Goal: Task Accomplishment & Management: Manage account settings

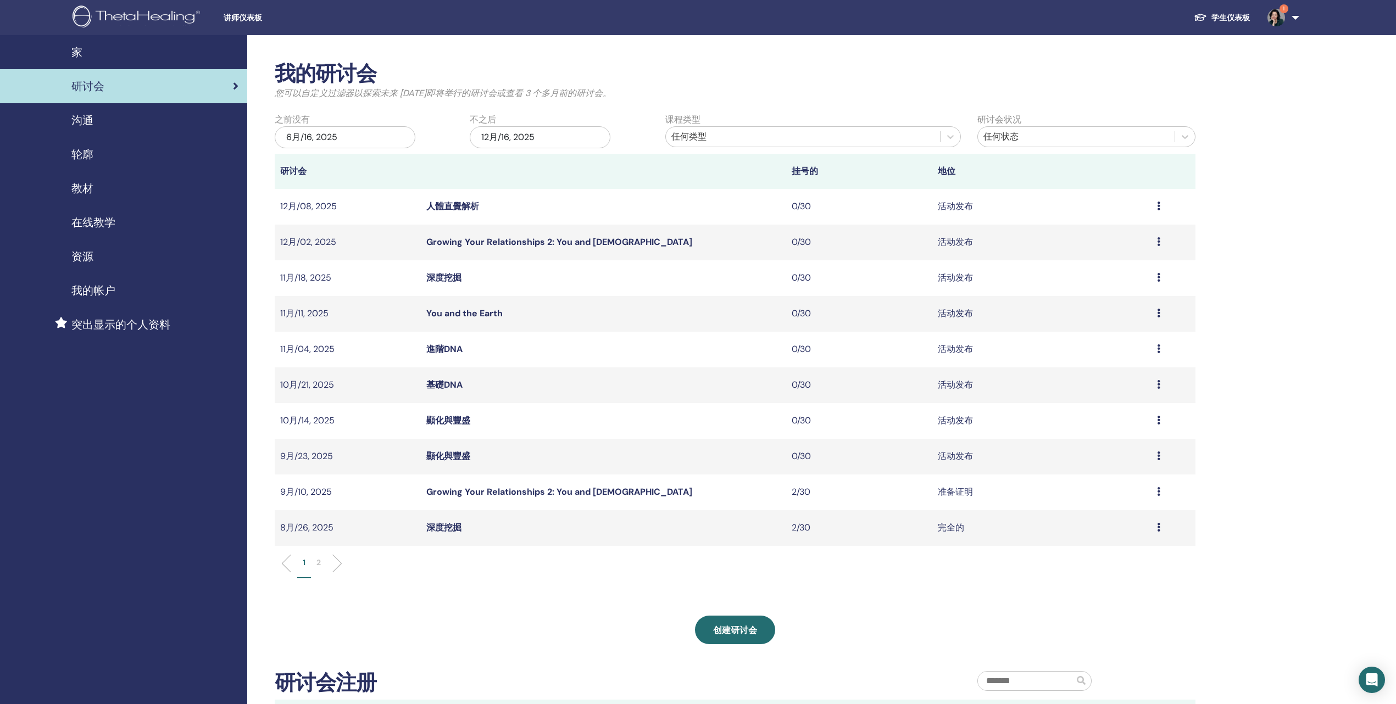
click at [91, 231] on span "在线教学" at bounding box center [93, 222] width 44 height 16
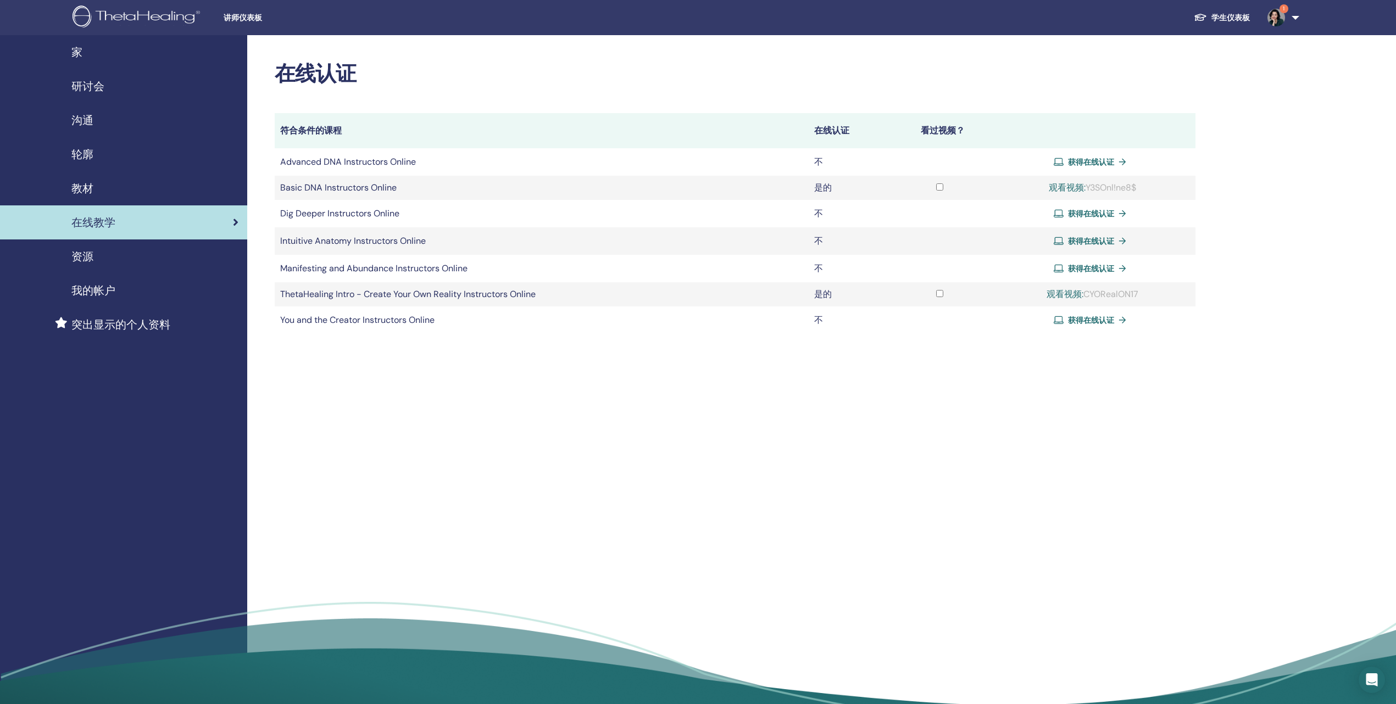
click at [99, 265] on div "资源" at bounding box center [124, 256] width 230 height 16
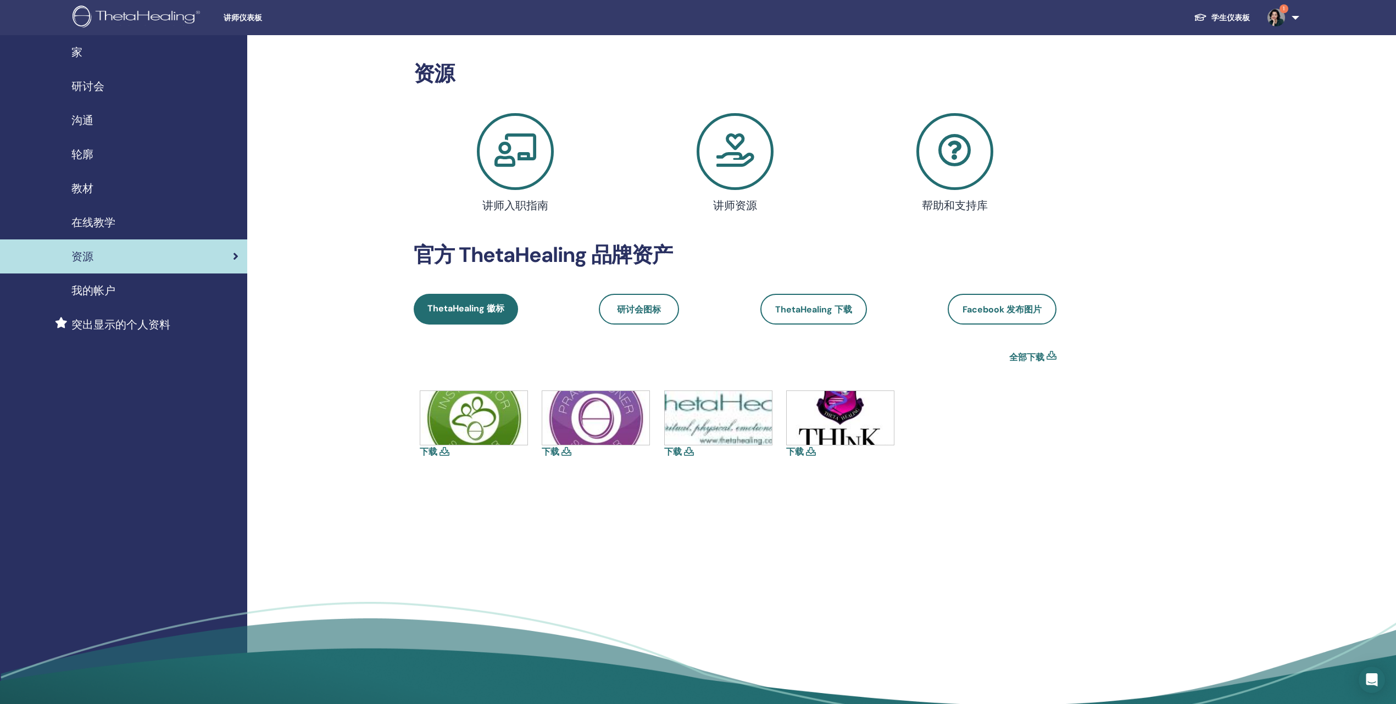
click at [88, 94] on span "研讨会" at bounding box center [87, 86] width 33 height 16
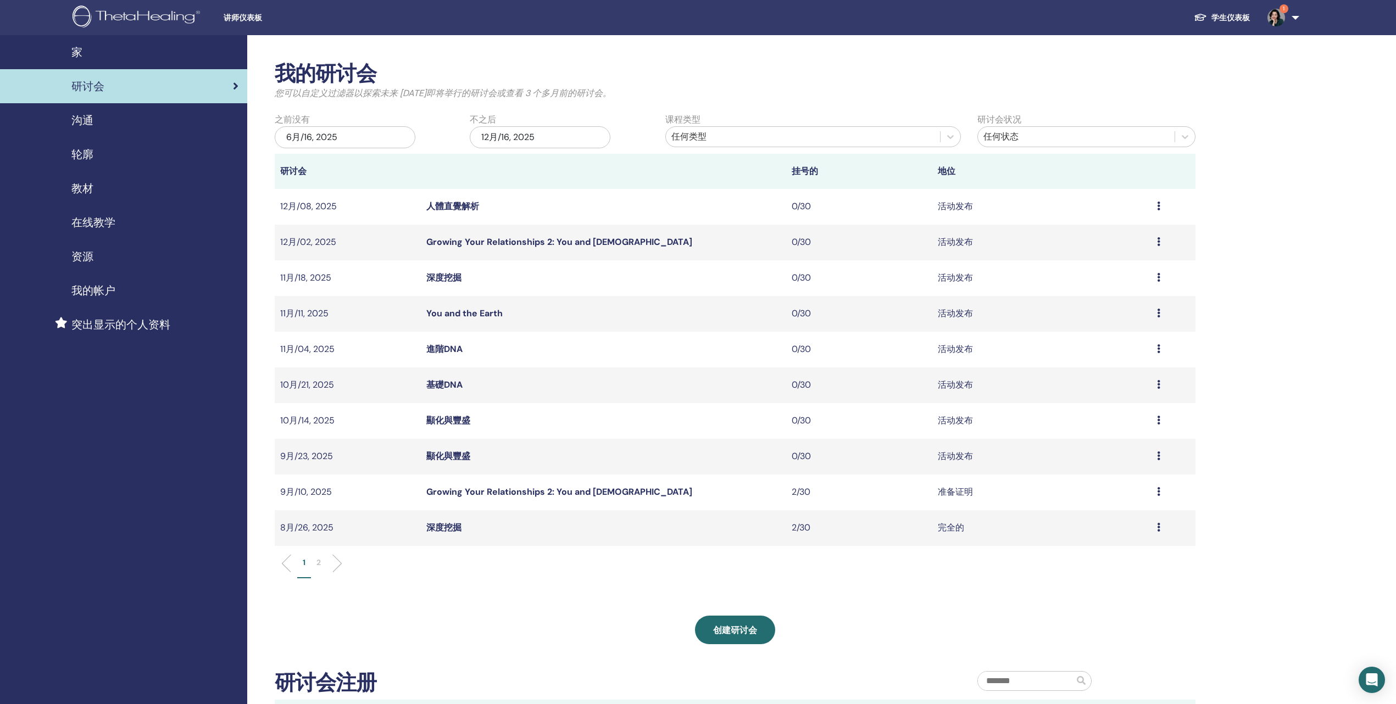
click at [1160, 496] on icon at bounding box center [1158, 491] width 3 height 9
click at [1094, 567] on link "与会者" at bounding box center [1083, 562] width 26 height 12
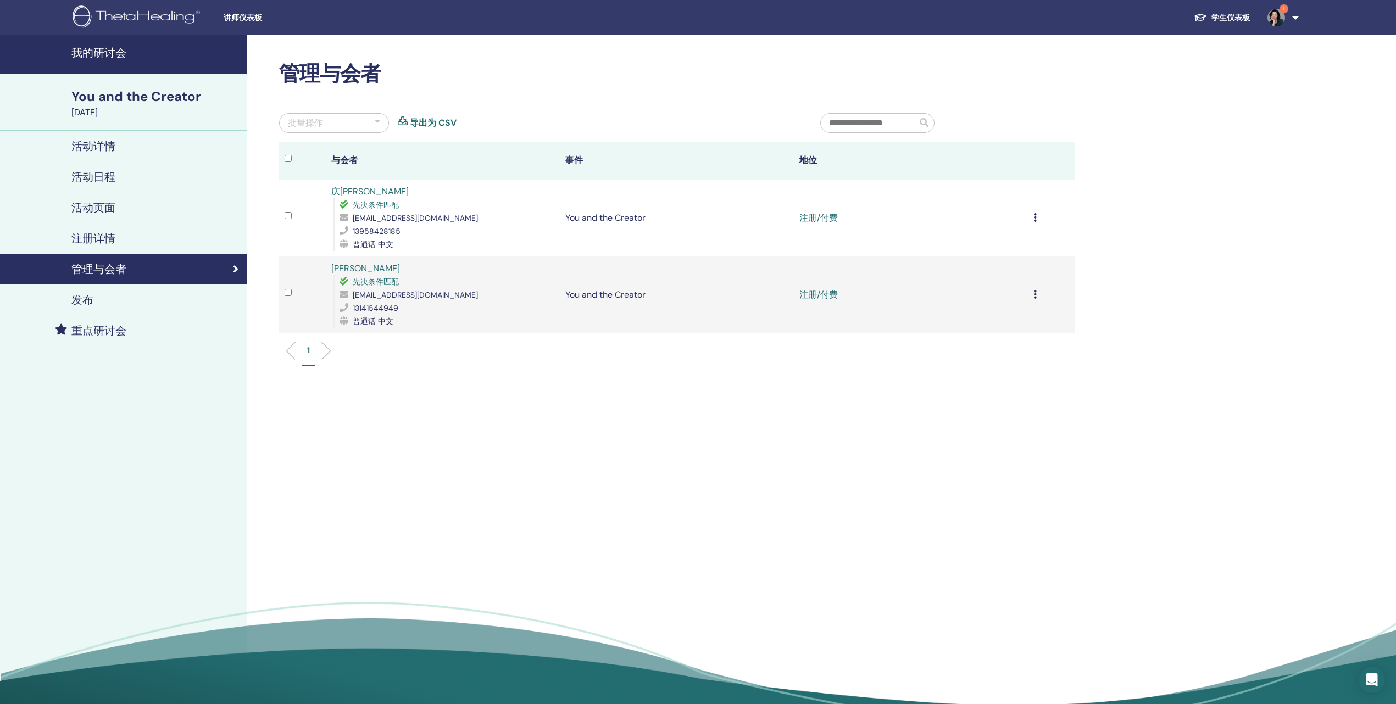
click at [1033, 222] on icon at bounding box center [1034, 217] width 3 height 9
click at [980, 347] on p "完成并认证" at bounding box center [962, 339] width 53 height 13
click at [1033, 299] on icon at bounding box center [1034, 294] width 3 height 9
click at [983, 424] on p "完成并认证" at bounding box center [960, 416] width 53 height 13
click at [831, 224] on link "完成并获得认证" at bounding box center [830, 218] width 62 height 12
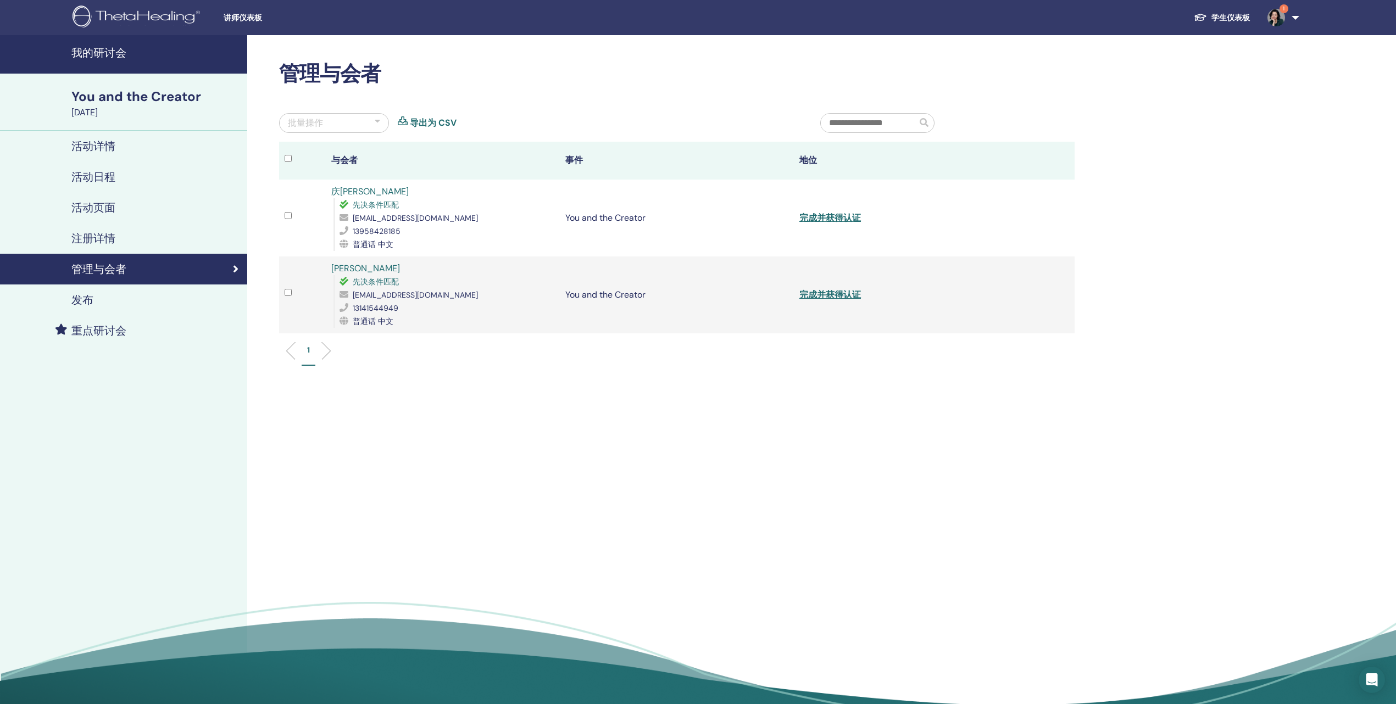
click at [1002, 495] on div "管理与会者 批量操作 导出为 CSV 与会者 事件 地位 庆阳 朱 先决条件匹配 386607899@qq.com 13958428185 普通话 中文 Yo…" at bounding box center [712, 373] width 931 height 677
click at [1032, 470] on div "管理与会者 批量操作 导出为 CSV 与会者 事件 地位 庆阳 朱 先决条件匹配 386607899@qq.com 13958428185 普通话 中文 Yo…" at bounding box center [712, 373] width 931 height 677
click at [837, 301] on link "完成并获得认证" at bounding box center [830, 295] width 62 height 12
click at [1107, 193] on div "管理与会者 批量操作 导出为 CSV 与会者 事件 地位 庆阳 朱 先决条件匹配 386607899@qq.com 13958428185 普通话 中文 Yo…" at bounding box center [712, 373] width 931 height 677
click at [99, 59] on h4 "我的研讨会" at bounding box center [155, 52] width 169 height 13
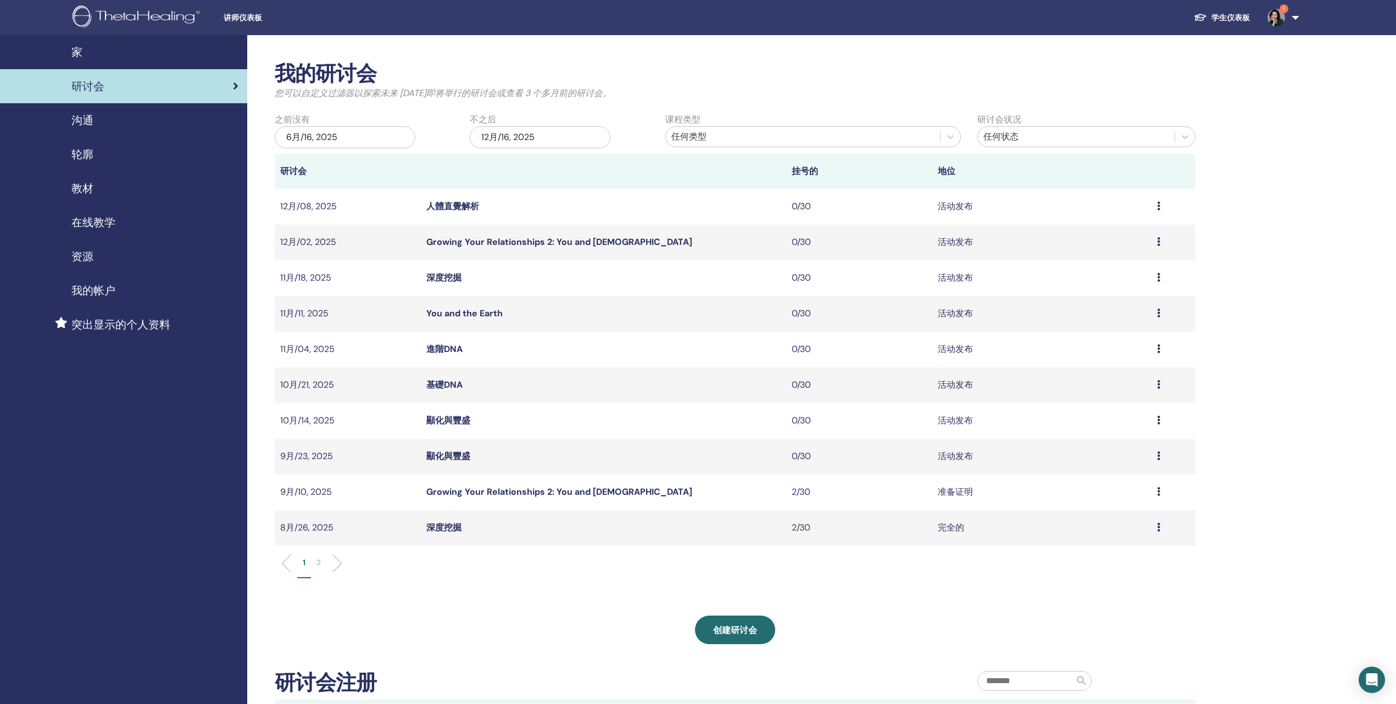
click at [1158, 460] on icon at bounding box center [1158, 456] width 3 height 9
click at [1094, 533] on link "与会者" at bounding box center [1081, 528] width 26 height 12
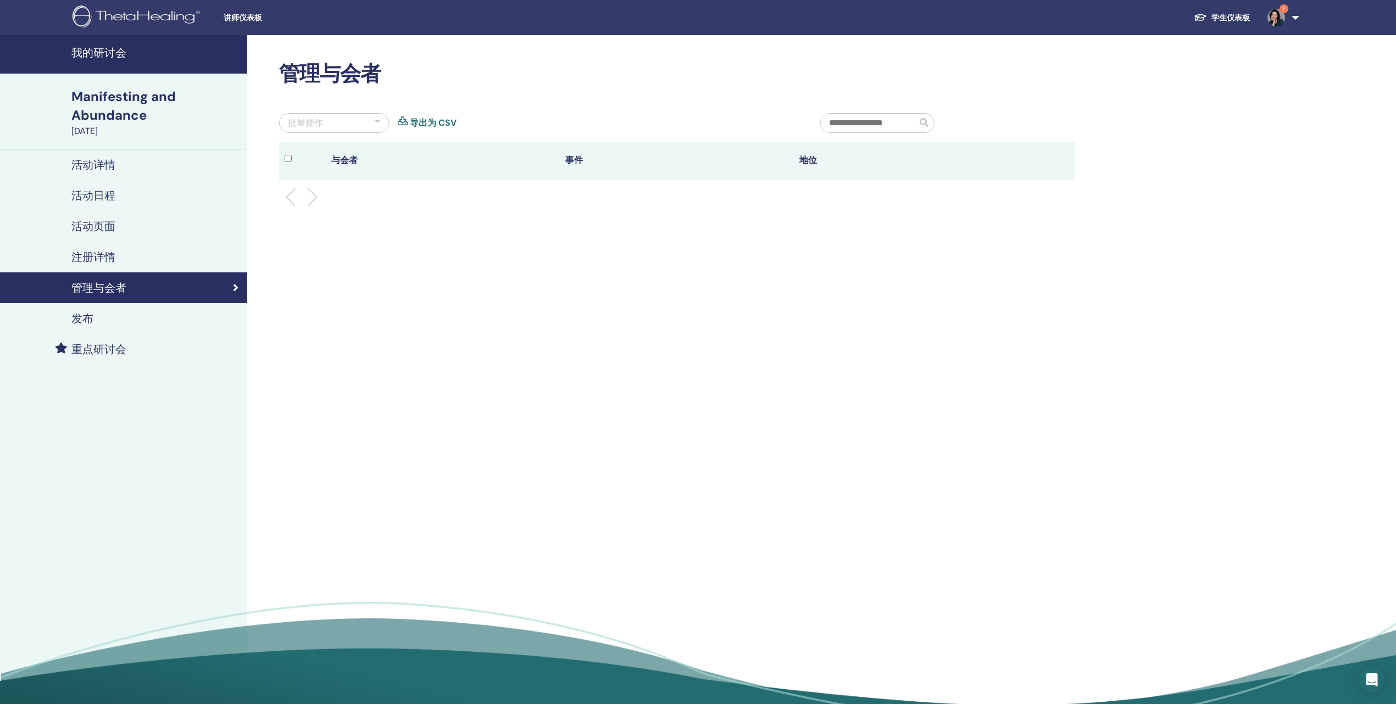
click at [115, 264] on h4 "注册详情" at bounding box center [93, 257] width 44 height 13
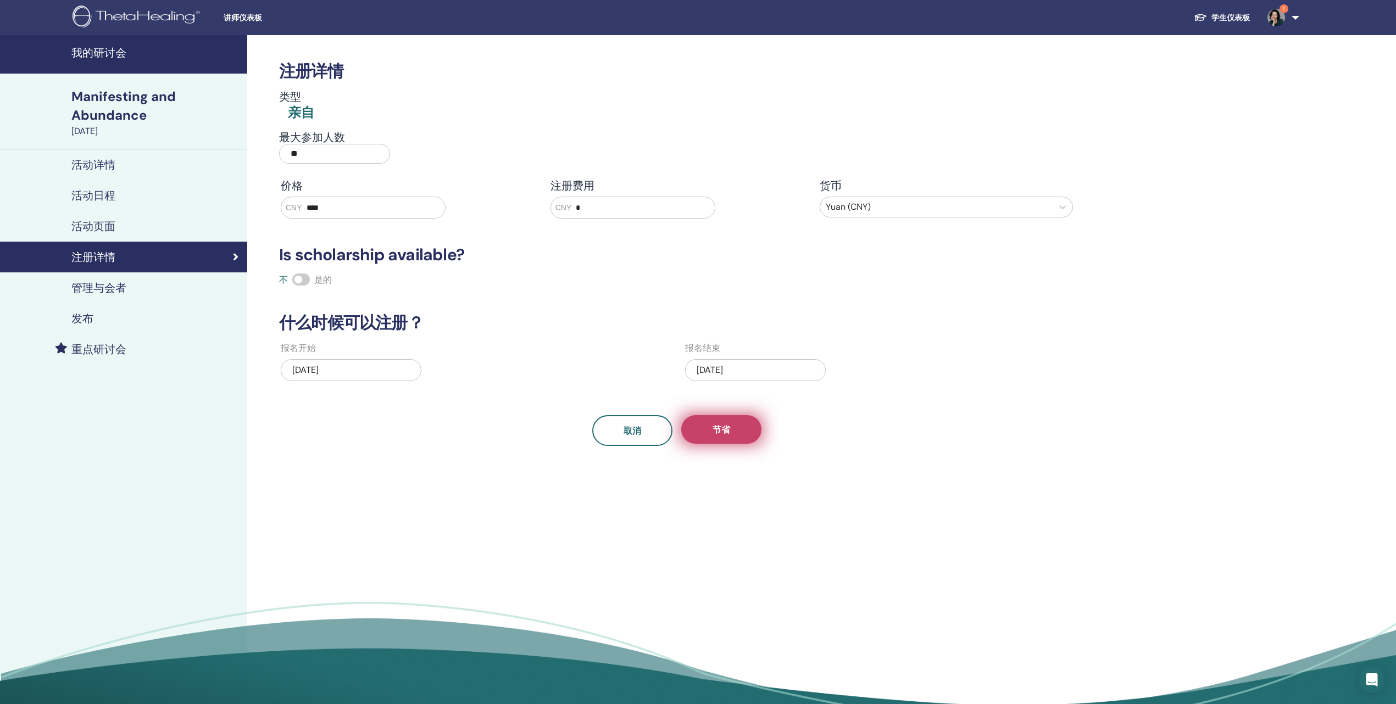
click at [724, 436] on span "节省" at bounding box center [722, 430] width 18 height 12
click at [98, 171] on h4 "活动详情" at bounding box center [93, 164] width 44 height 13
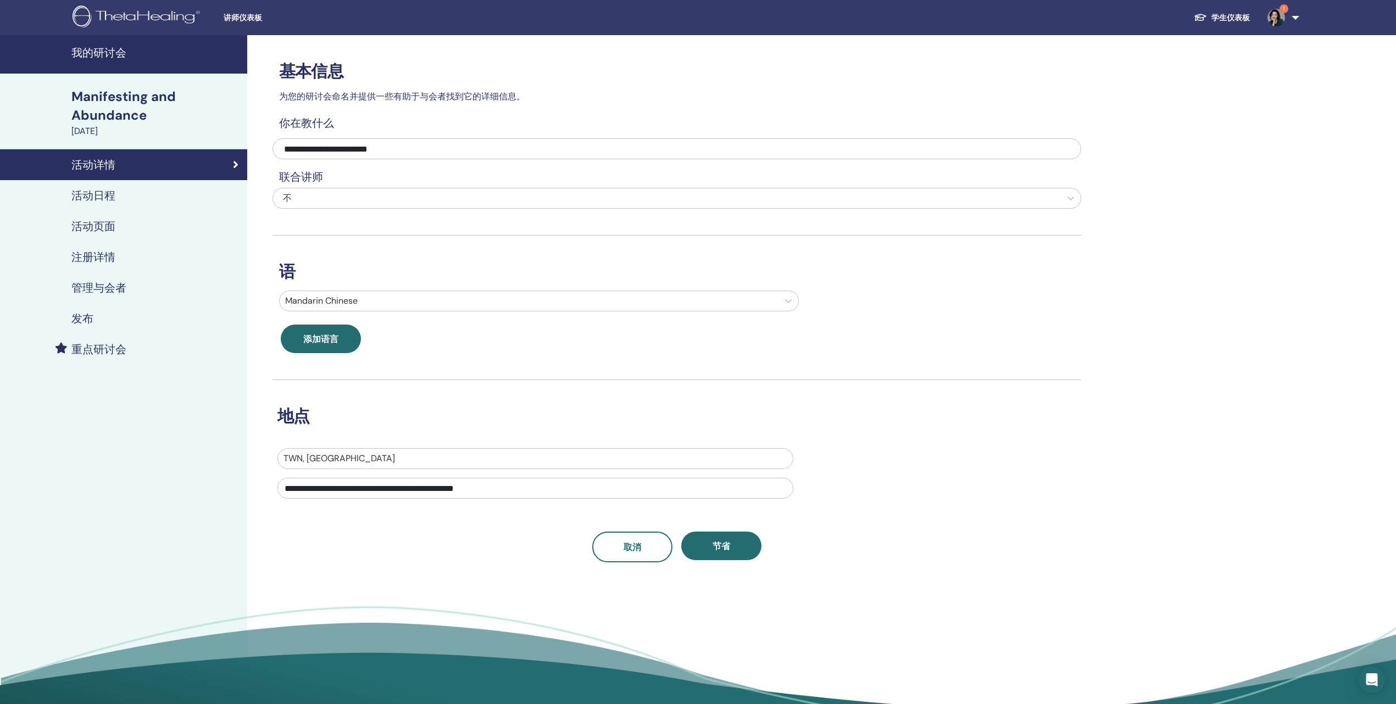
click at [94, 59] on h4 "我的研讨会" at bounding box center [155, 52] width 169 height 13
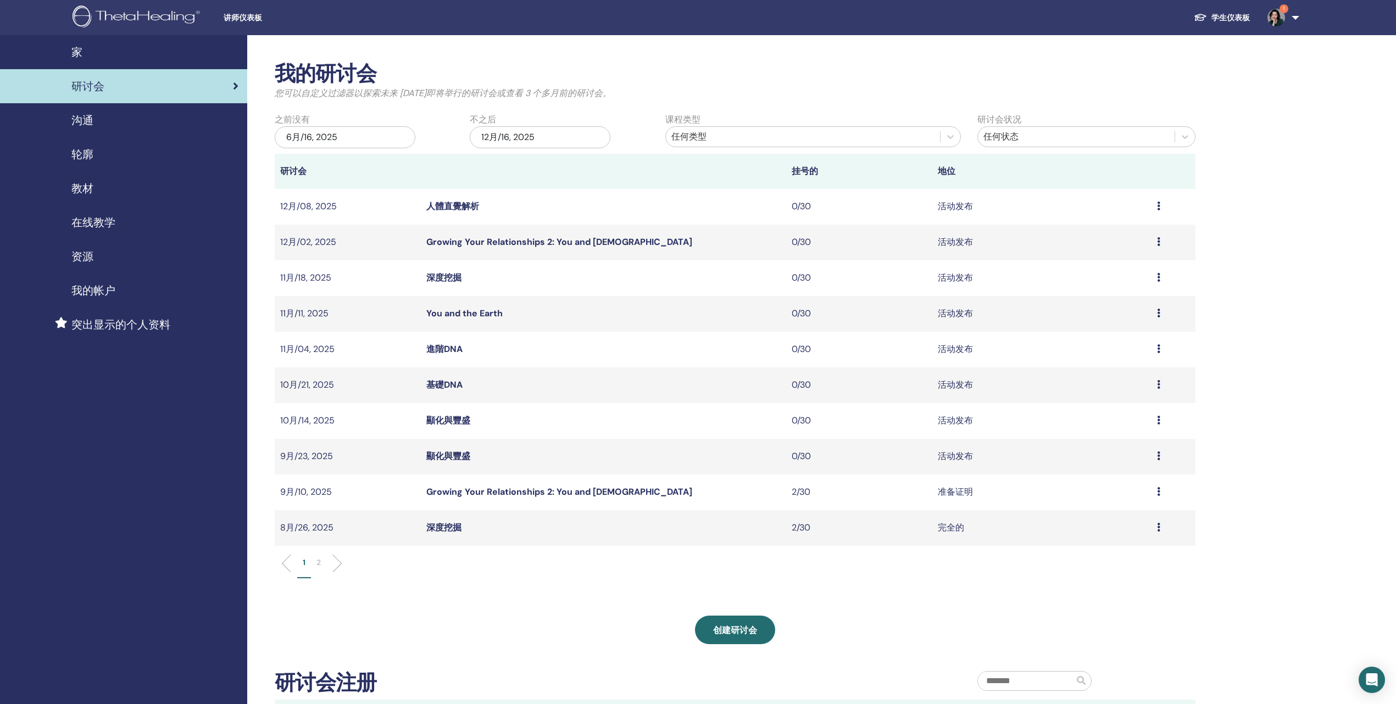
click at [1163, 463] on div "预习 编辑 与会者 取消" at bounding box center [1173, 456] width 33 height 13
click at [1091, 499] on link "预习" at bounding box center [1083, 498] width 18 height 12
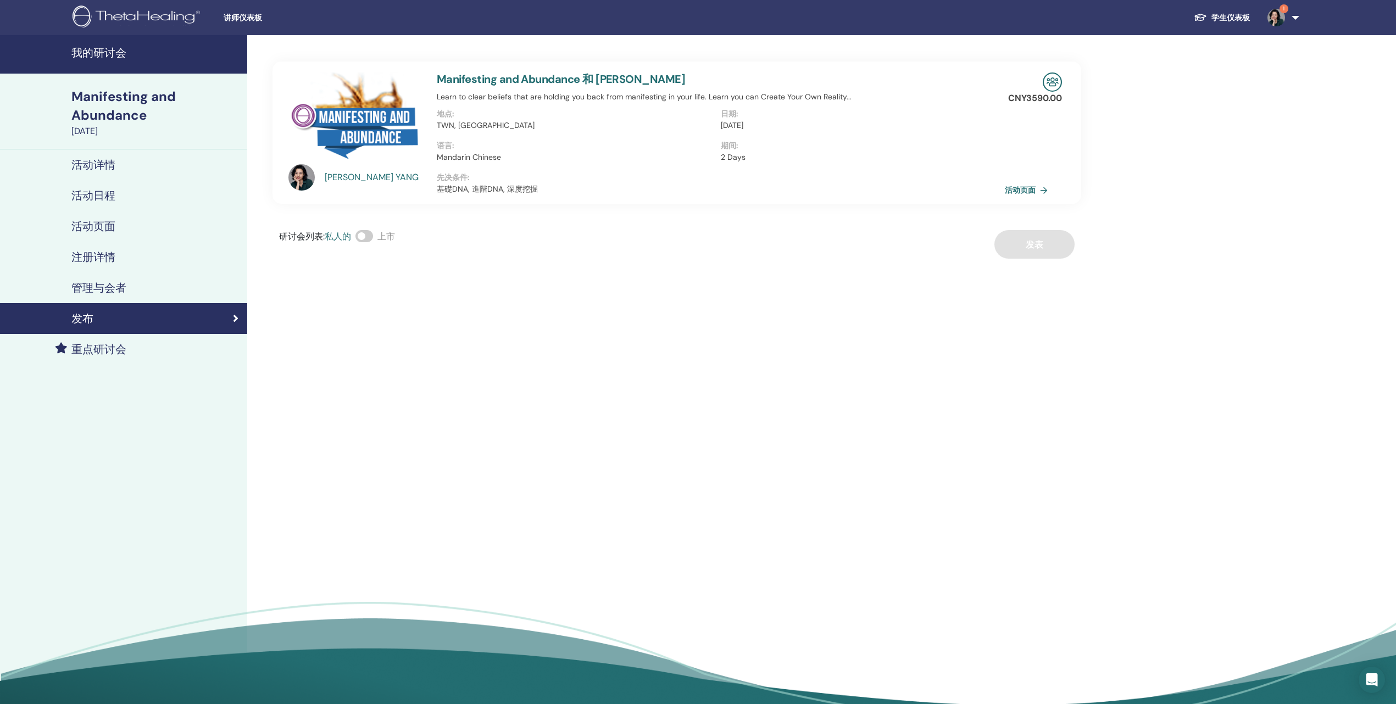
click at [373, 242] on span at bounding box center [364, 236] width 18 height 12
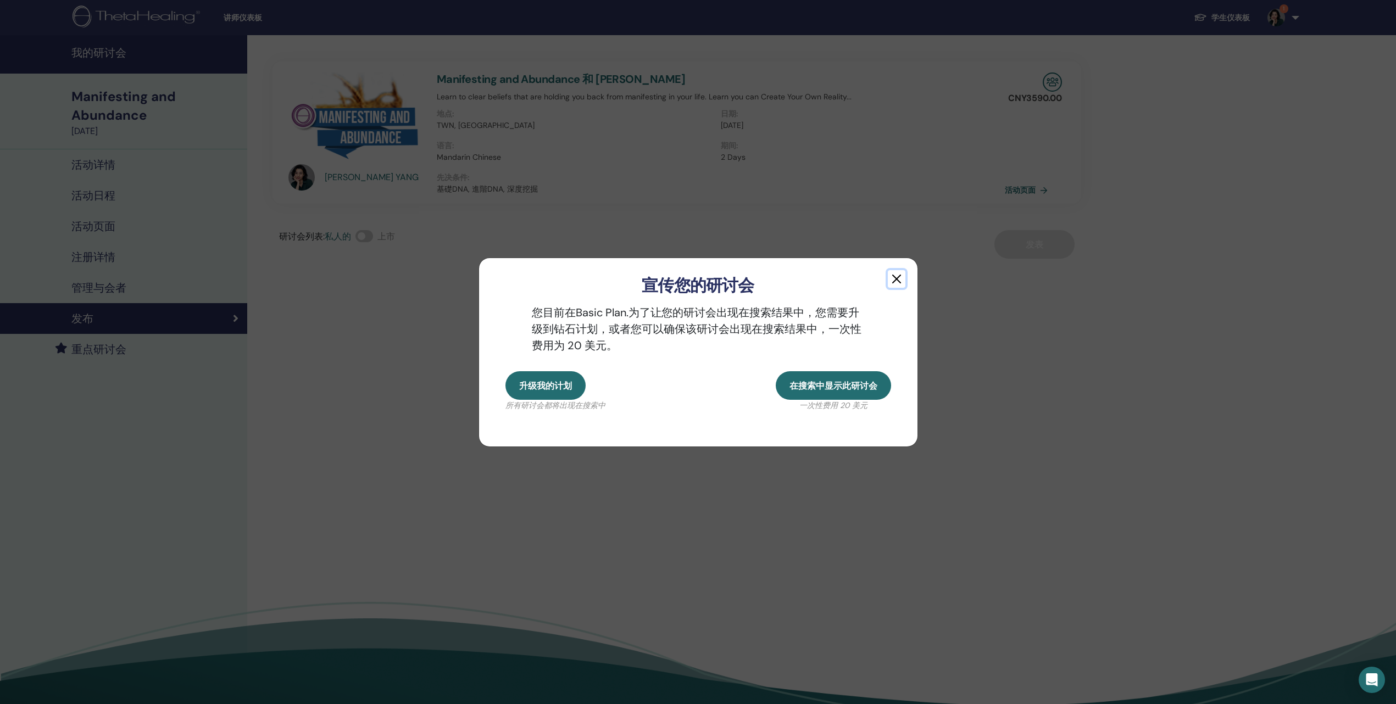
click at [898, 270] on button "button" at bounding box center [897, 279] width 18 height 18
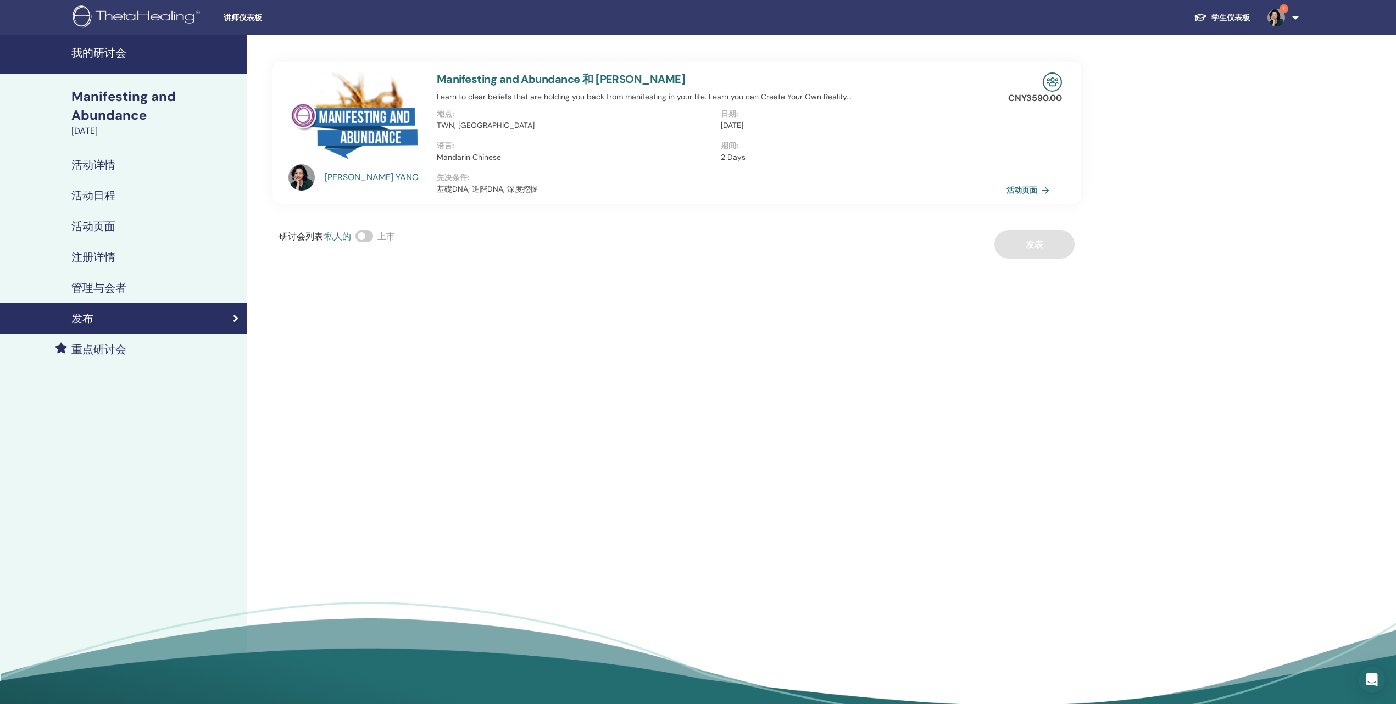
click at [1032, 198] on link "活动页面" at bounding box center [1030, 190] width 47 height 16
